Goal: Transaction & Acquisition: Purchase product/service

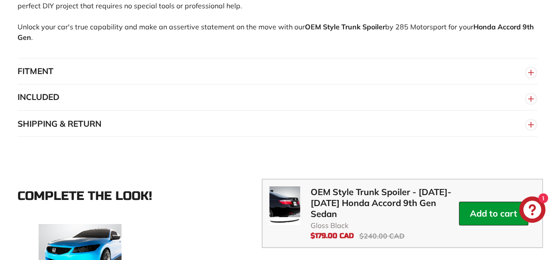
scroll to position [737, 0]
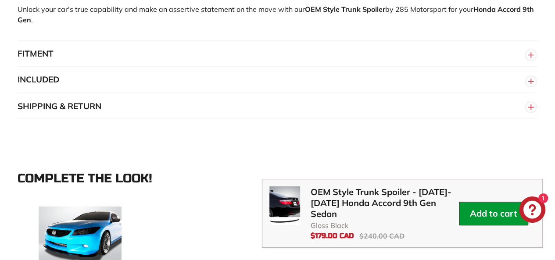
click at [63, 109] on button "SHIPPING & RETURN" at bounding box center [278, 106] width 520 height 26
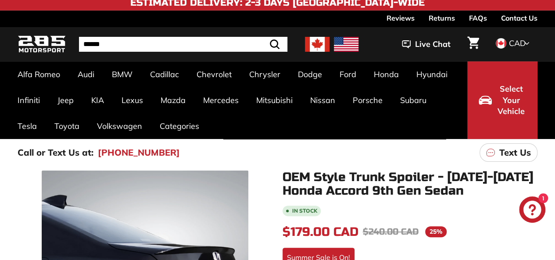
scroll to position [0, 0]
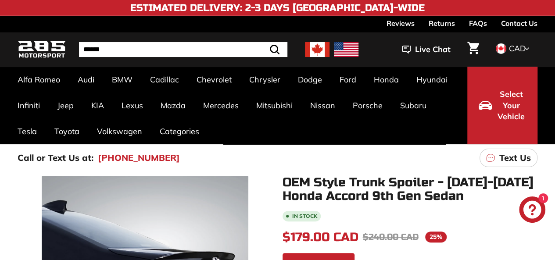
click at [315, 52] on img at bounding box center [317, 49] width 25 height 15
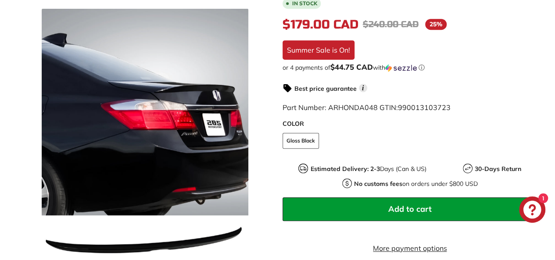
scroll to position [225, 0]
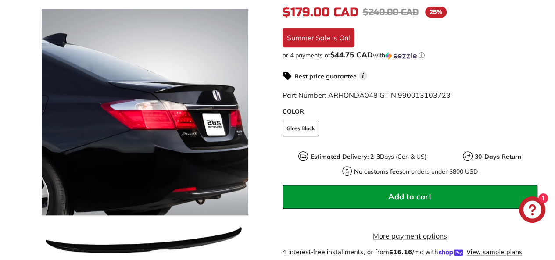
click at [402, 197] on span "Add to cart" at bounding box center [409, 197] width 43 height 10
